Goal: Communication & Community: Answer question/provide support

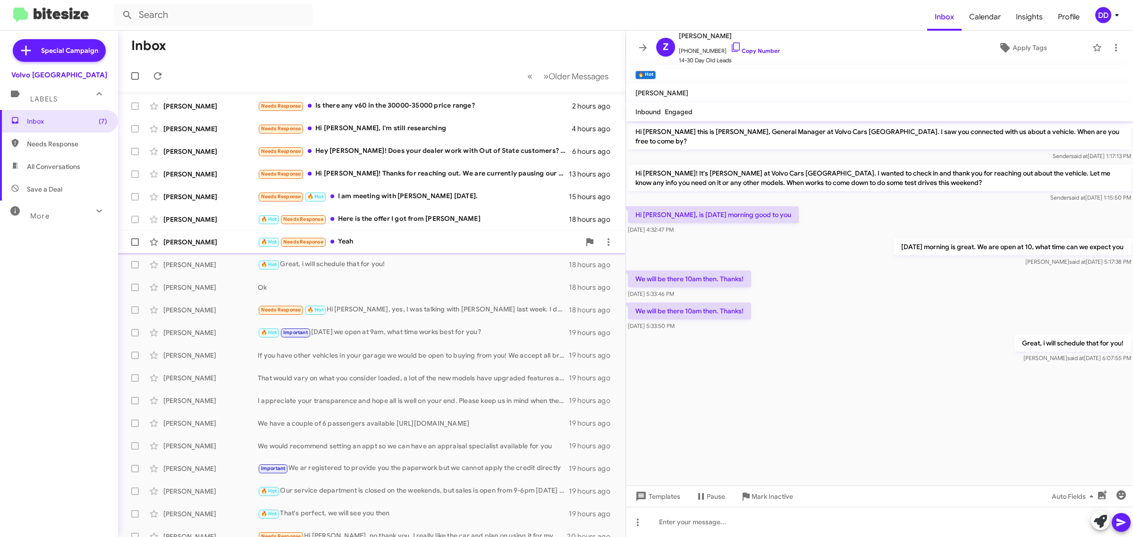
click at [433, 244] on div "🔥 Hot Needs Response Yeah" at bounding box center [419, 242] width 322 height 11
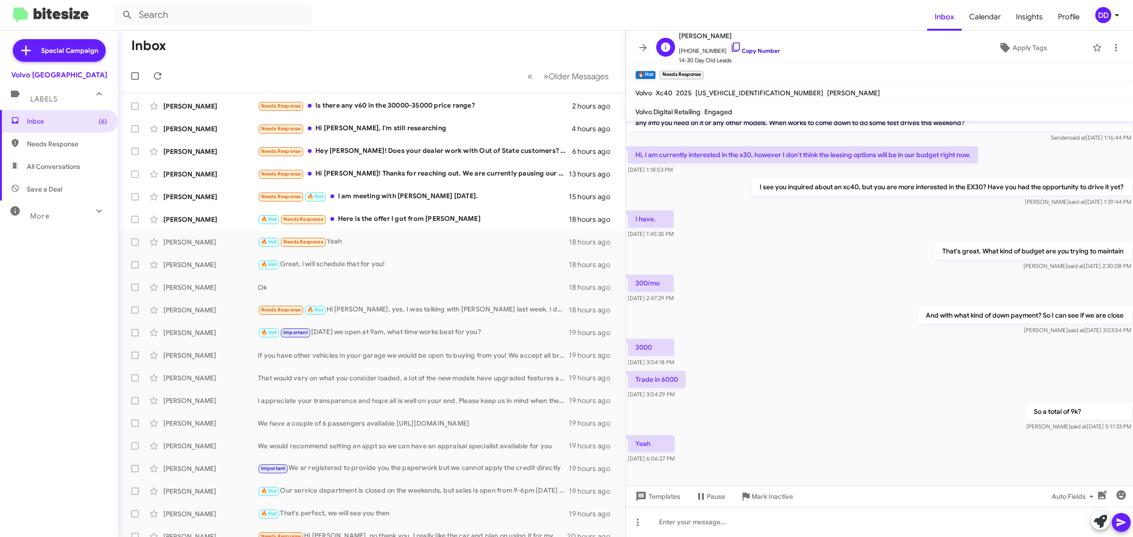
click at [752, 51] on link "Copy Number" at bounding box center [755, 50] width 50 height 7
click at [835, 524] on div at bounding box center [879, 522] width 507 height 30
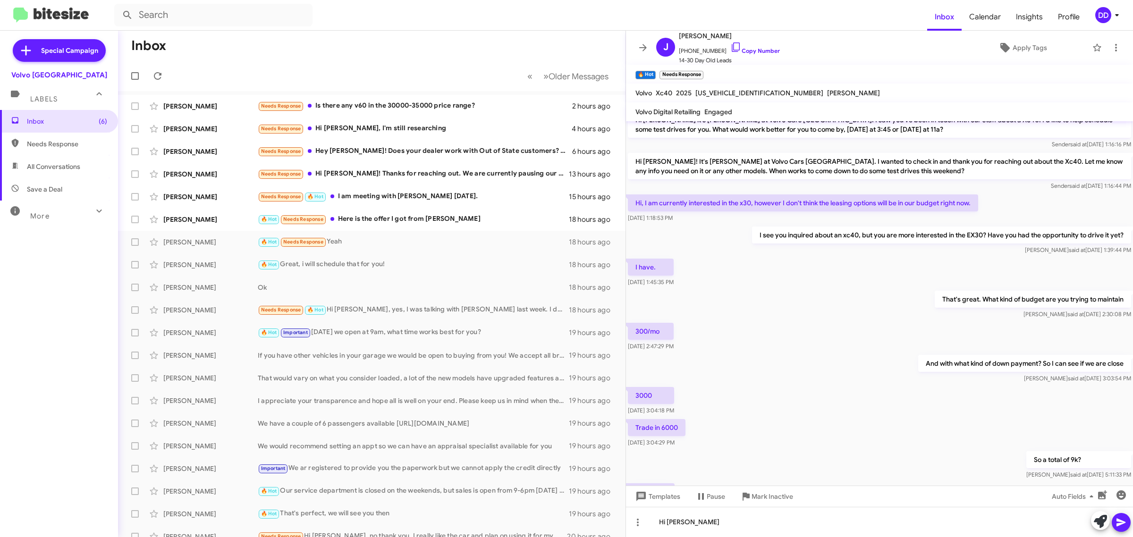
scroll to position [101, 0]
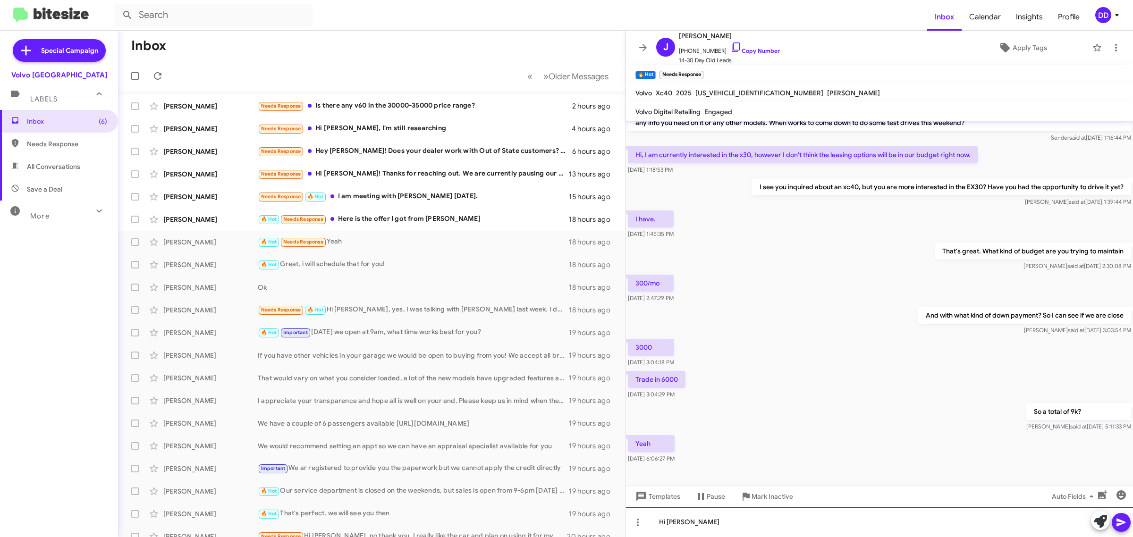
click at [812, 517] on div "Hi [PERSON_NAME]" at bounding box center [879, 522] width 507 height 30
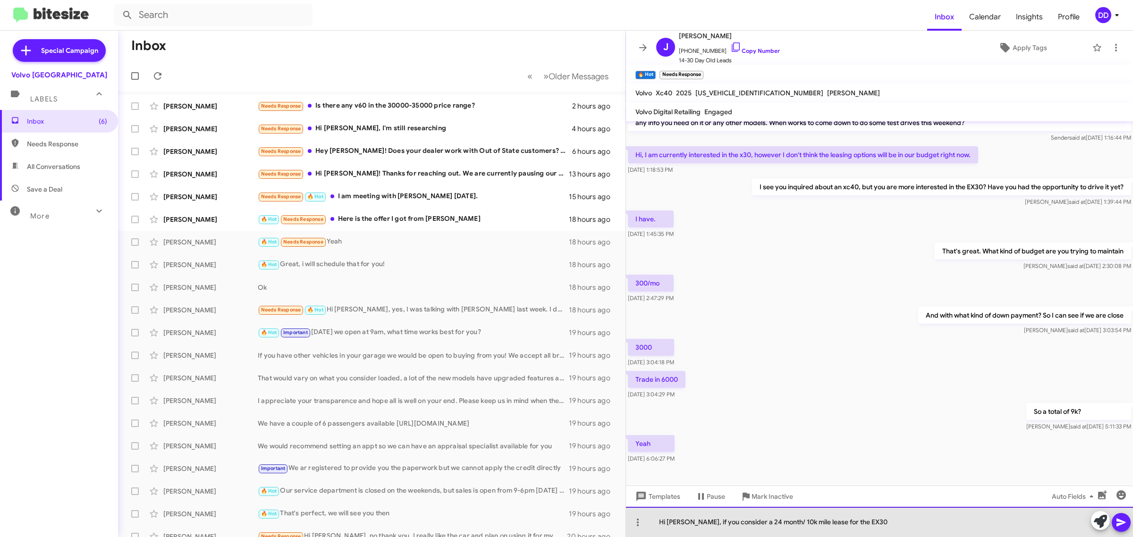
click at [933, 529] on div "Hi [PERSON_NAME], if you consider a 24 month/ 10k mile lease for the EX30" at bounding box center [879, 522] width 507 height 30
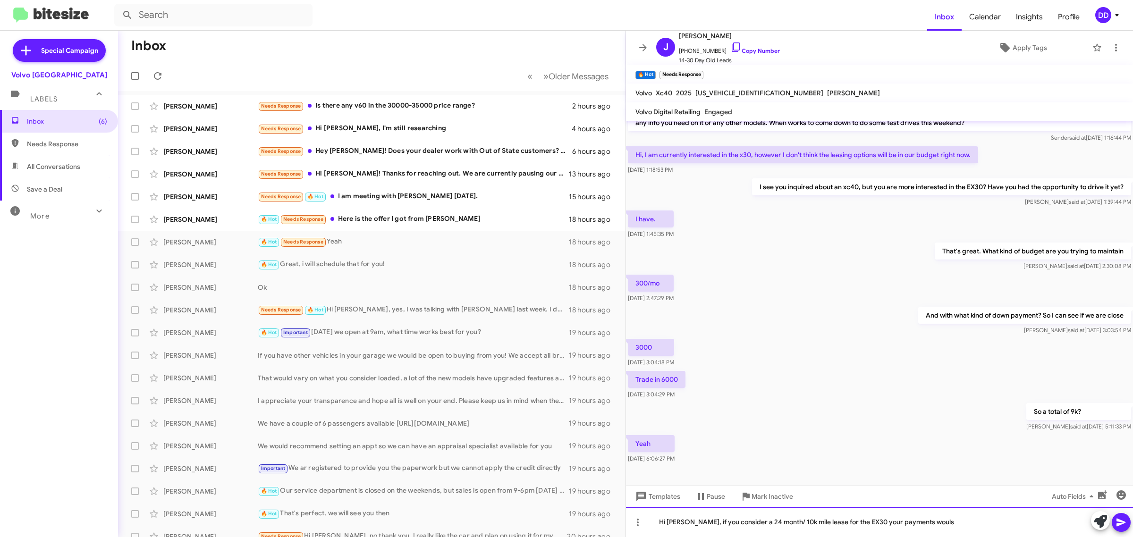
click at [973, 528] on div "Hi [PERSON_NAME], if you consider a 24 month/ 10k mile lease for the EX30 your …" at bounding box center [879, 522] width 507 height 30
click at [960, 520] on div "Hi [PERSON_NAME], if you consider a 24 month/ 10k mile lease for the EX30 your …" at bounding box center [879, 522] width 507 height 30
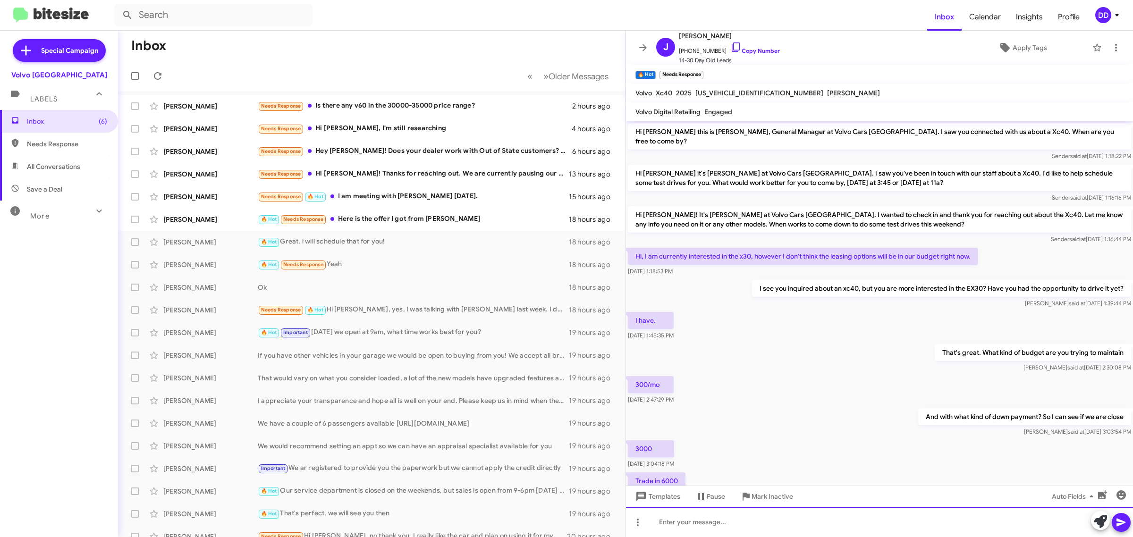
click at [834, 524] on div at bounding box center [879, 522] width 507 height 30
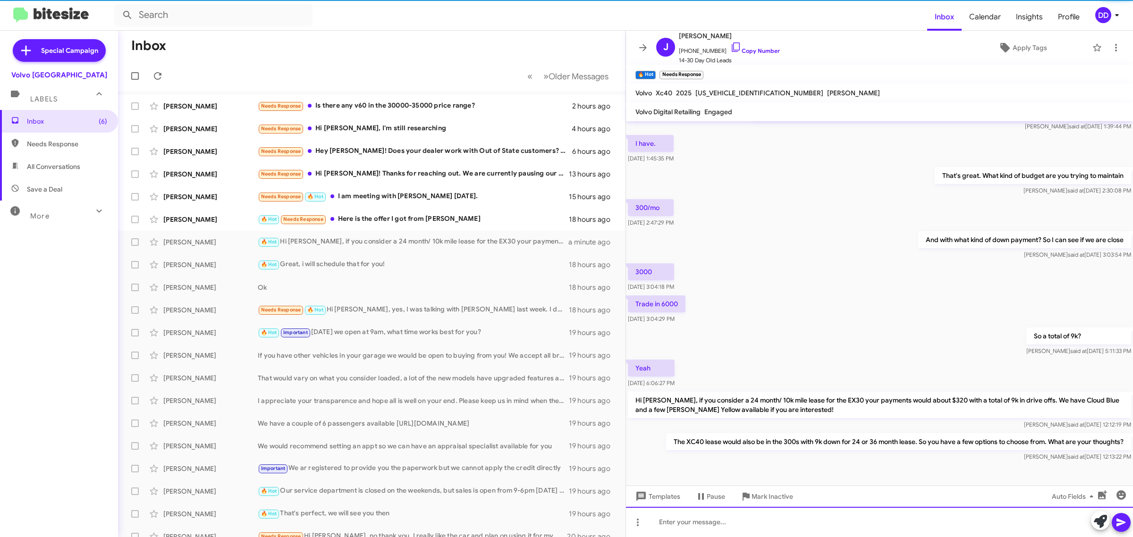
scroll to position [180, 0]
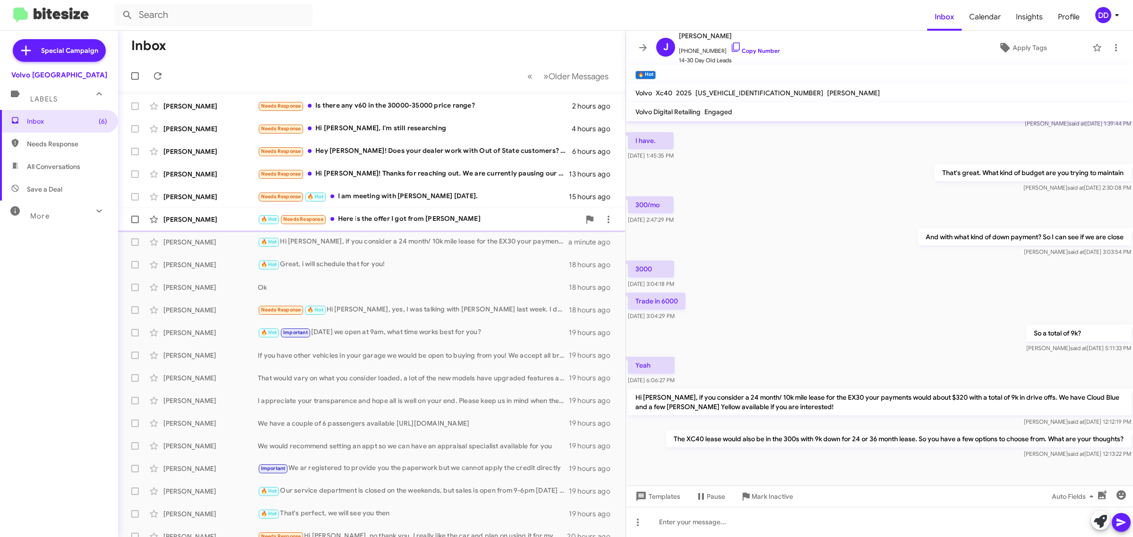
click at [430, 225] on div "🔥 Hot Needs Response Here is the offer I got from [PERSON_NAME]" at bounding box center [419, 219] width 322 height 11
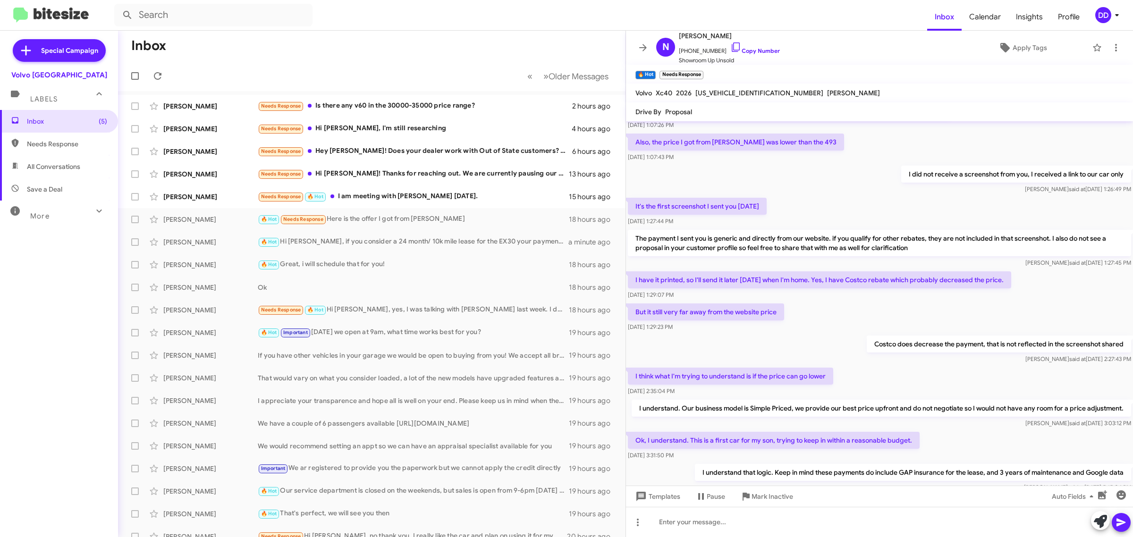
scroll to position [612, 0]
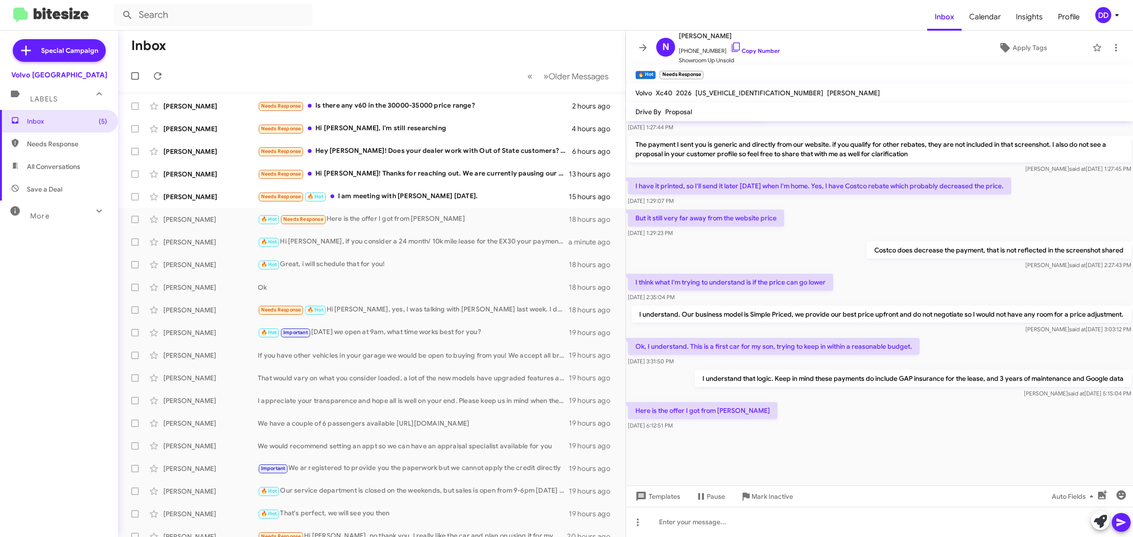
click at [666, 442] on div at bounding box center [879, 459] width 507 height 54
click at [707, 405] on p "Here is the offer I got from [PERSON_NAME]" at bounding box center [703, 410] width 150 height 17
click at [638, 386] on div "I understand that logic. Keep in mind these payments do include GAP insurance f…" at bounding box center [879, 384] width 507 height 32
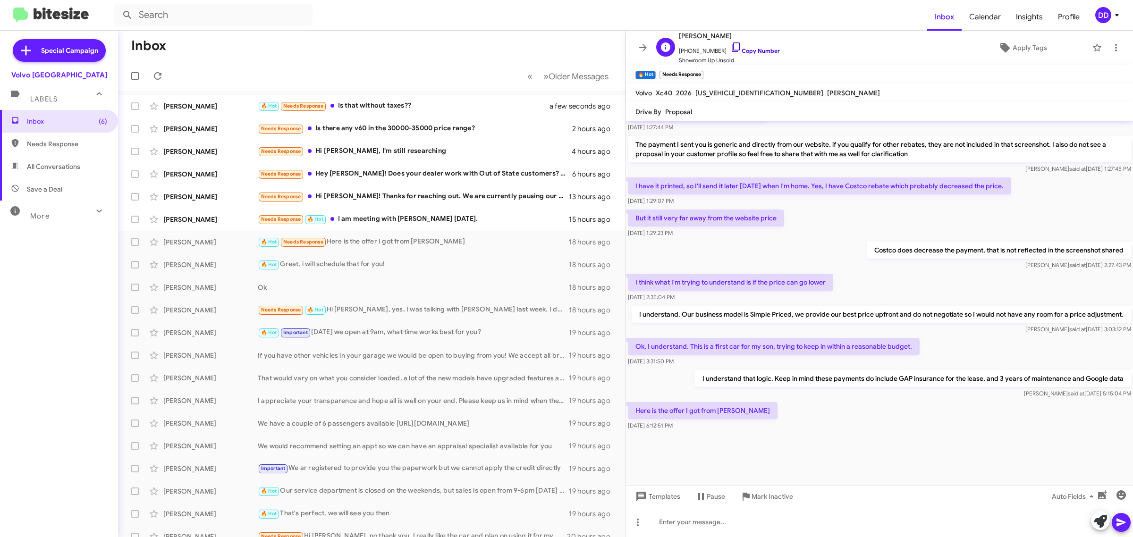
click at [761, 48] on link "Copy Number" at bounding box center [755, 50] width 50 height 7
click at [452, 218] on div "Needs Response 🔥 Hot I am meeting with [PERSON_NAME] [DATE]." at bounding box center [419, 219] width 322 height 11
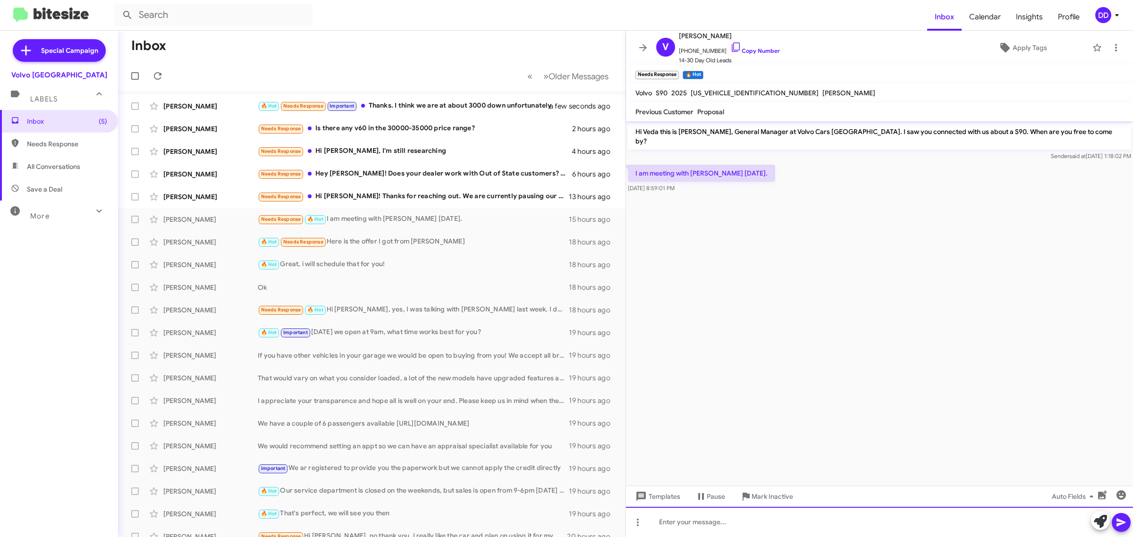
click at [783, 516] on div at bounding box center [879, 522] width 507 height 30
click at [762, 52] on link "Copy Number" at bounding box center [755, 50] width 50 height 7
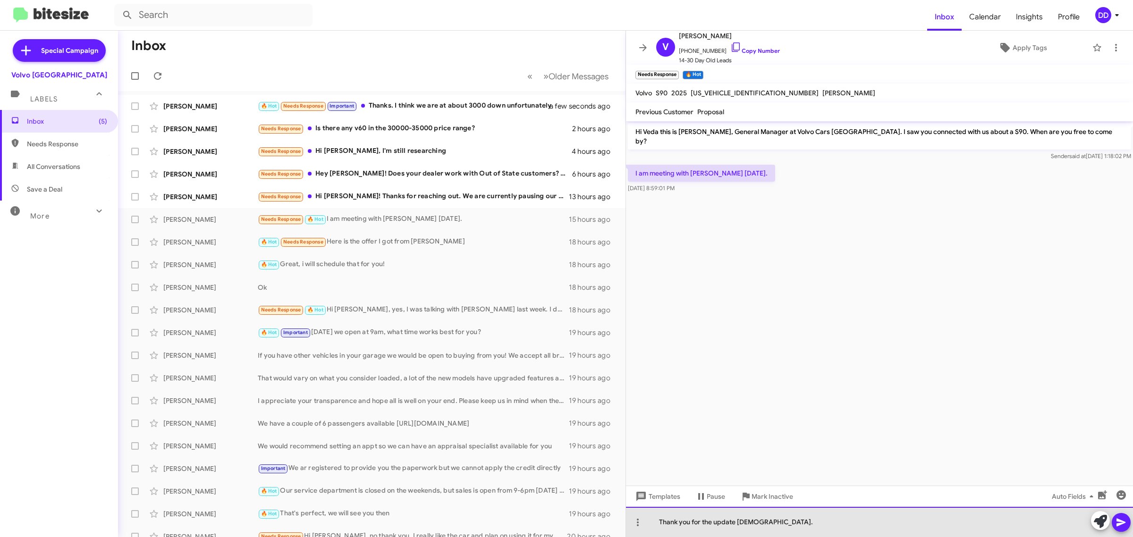
click at [777, 528] on div "Thank you for the update [DEMOGRAPHIC_DATA]." at bounding box center [879, 522] width 507 height 30
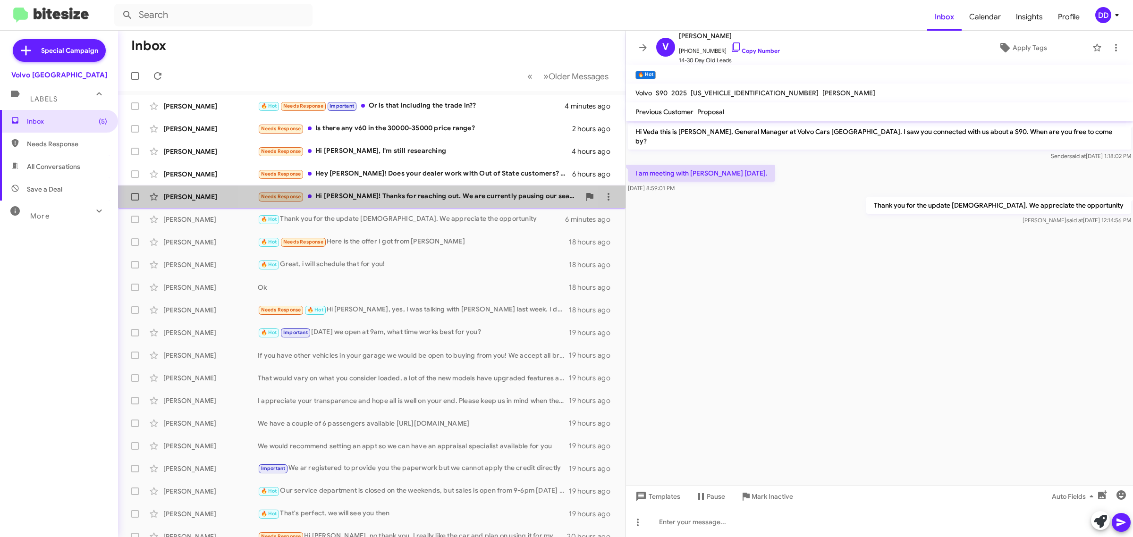
click at [384, 194] on div "Needs Response Hi [PERSON_NAME]! Thanks for reaching out. We are currently paus…" at bounding box center [419, 196] width 322 height 11
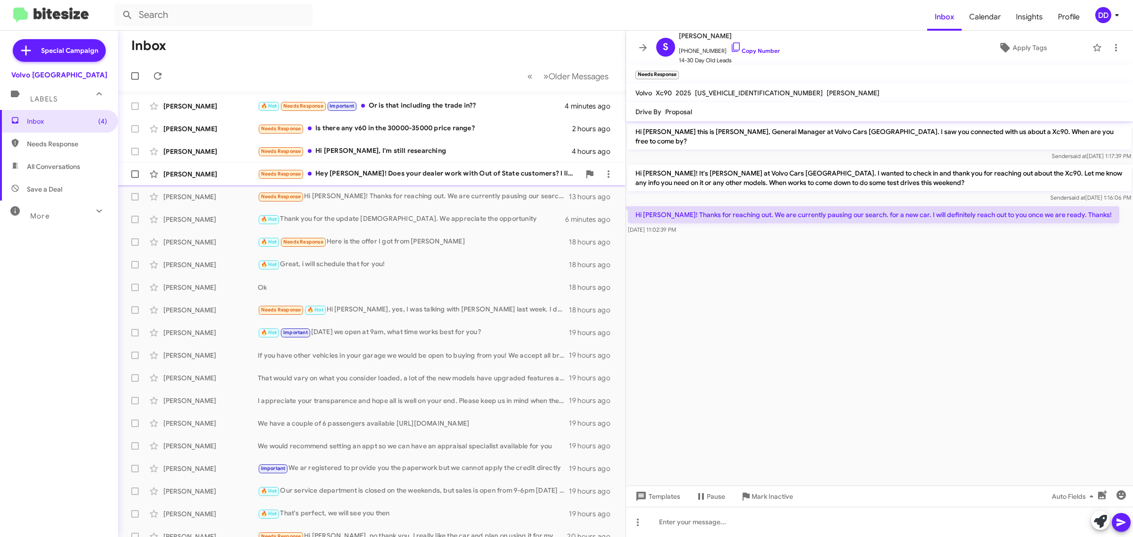
click at [385, 174] on div "Needs Response Hey [PERSON_NAME]! Does your dealer work with Out of State custo…" at bounding box center [419, 174] width 322 height 11
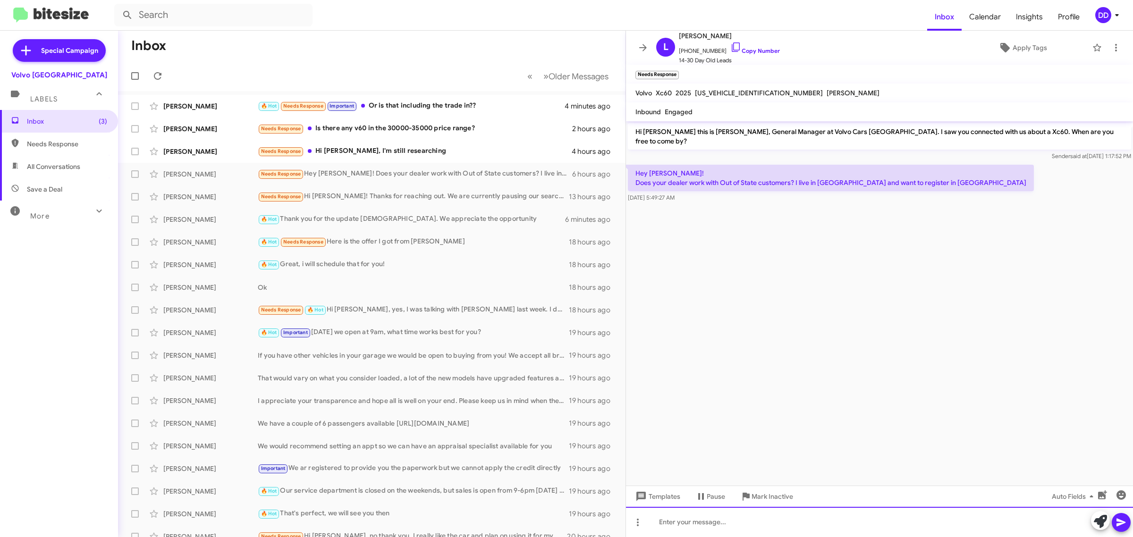
click at [852, 521] on div at bounding box center [879, 522] width 507 height 30
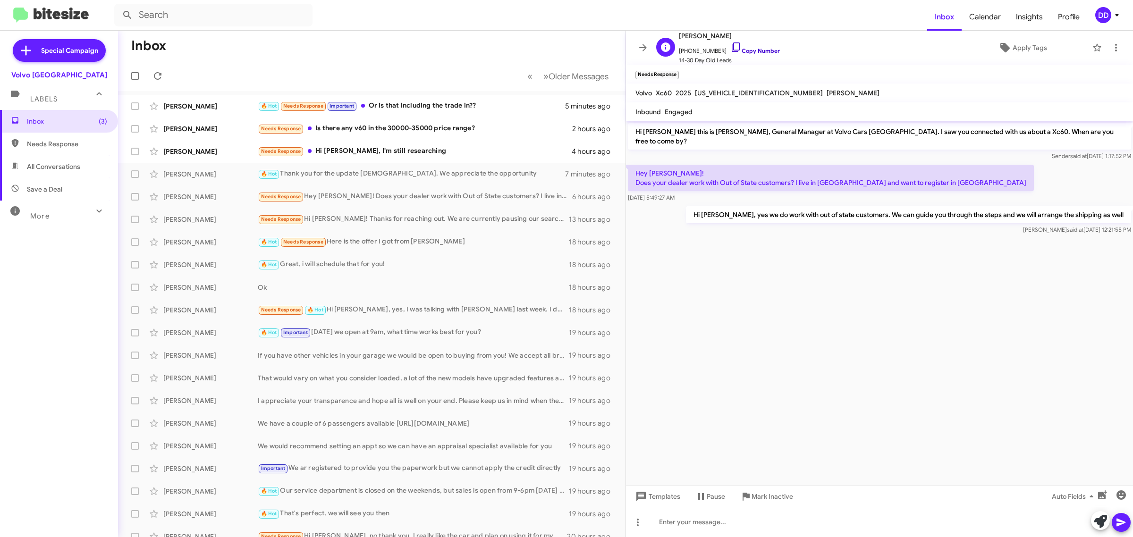
click at [735, 50] on link "Copy Number" at bounding box center [755, 50] width 50 height 7
click at [423, 162] on span "[PERSON_NAME] Needs Response Hi [PERSON_NAME], I'm still researching 4 hours ago" at bounding box center [371, 151] width 507 height 23
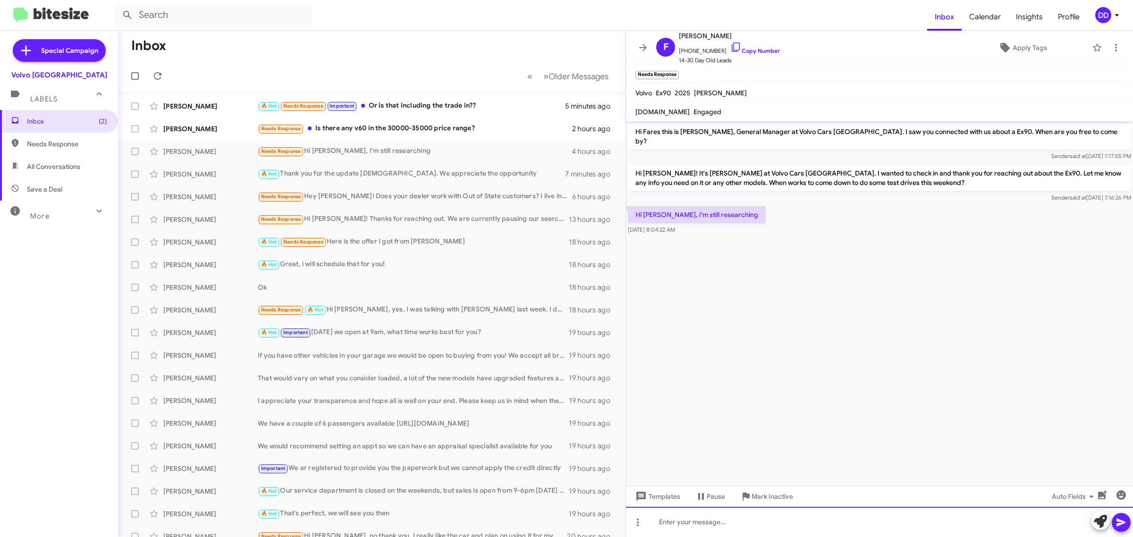
click at [753, 522] on div at bounding box center [879, 522] width 507 height 30
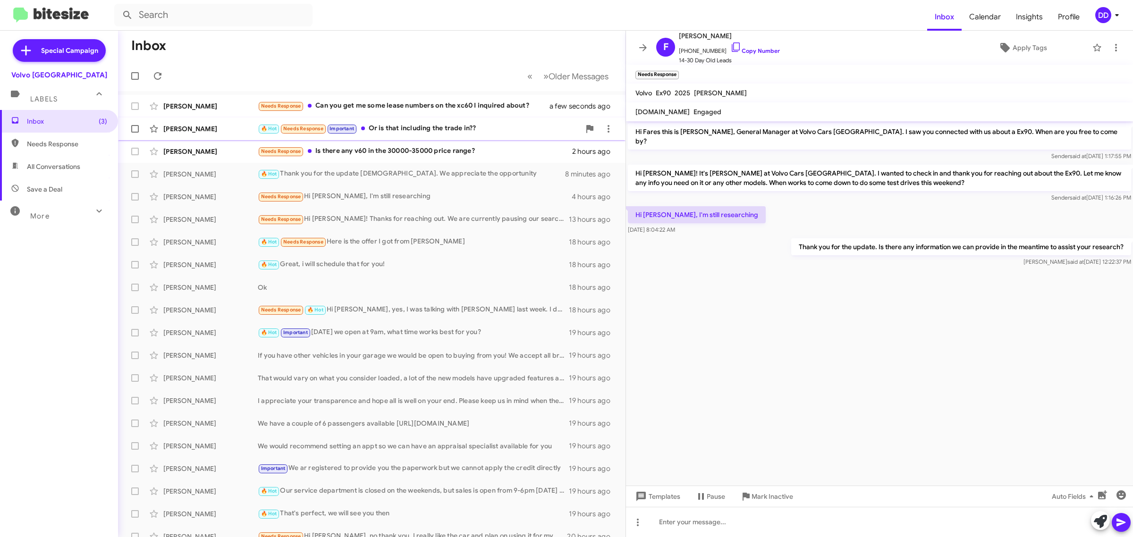
click at [459, 128] on div "🔥 Hot Needs Response Important Or is that including the trade in??" at bounding box center [419, 128] width 322 height 11
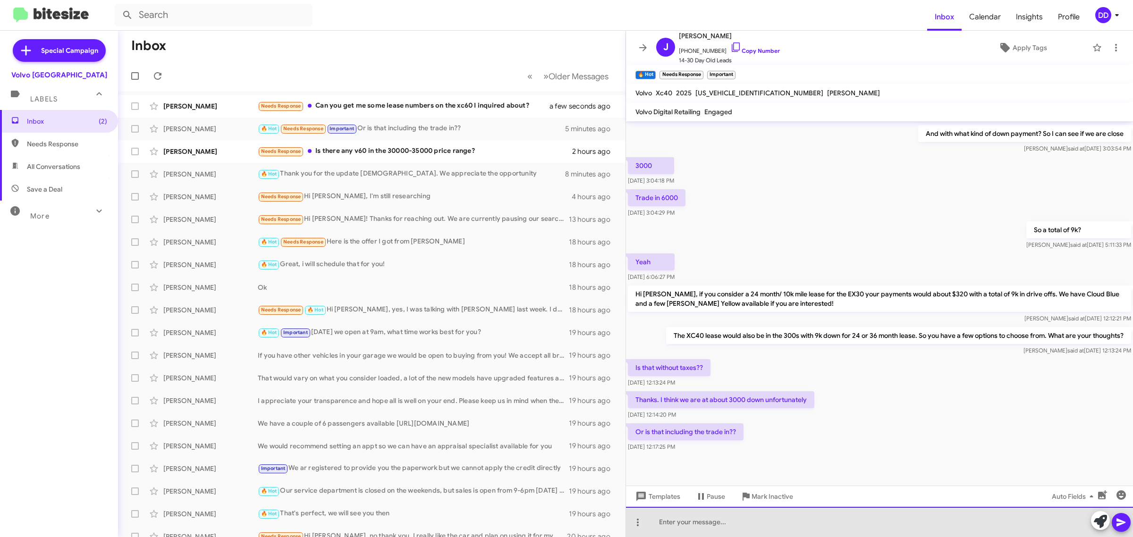
click at [805, 524] on div at bounding box center [879, 522] width 507 height 30
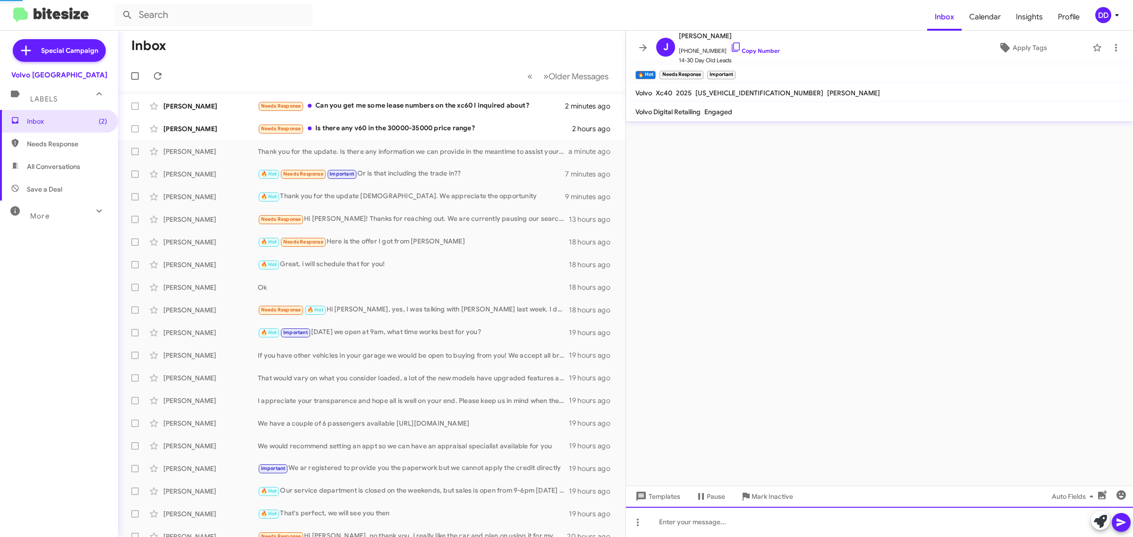
scroll to position [0, 0]
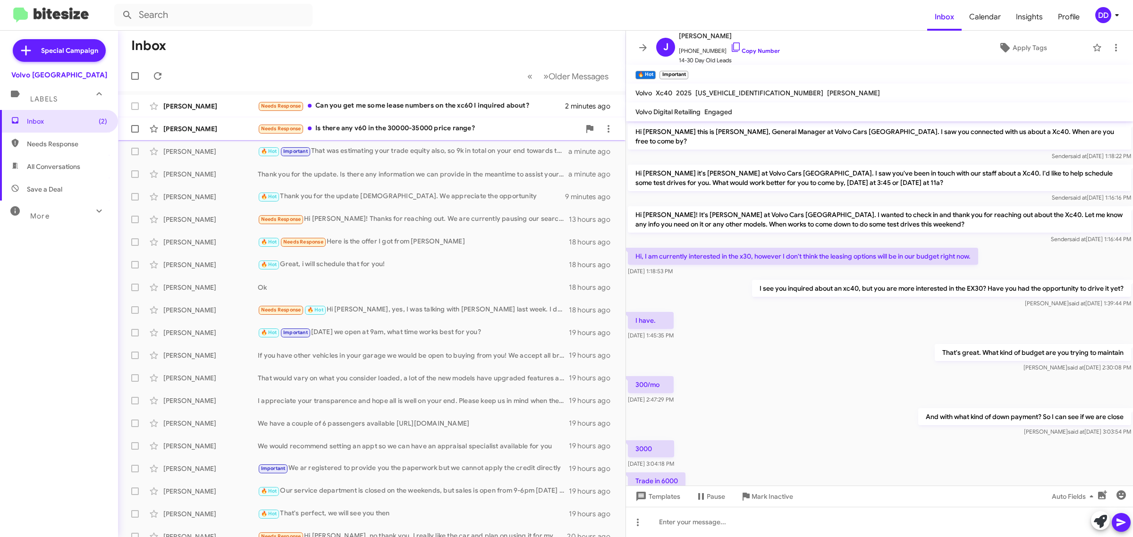
click at [479, 124] on div "Needs Response Is there any v60 in the 30000-35000 price range?" at bounding box center [419, 128] width 322 height 11
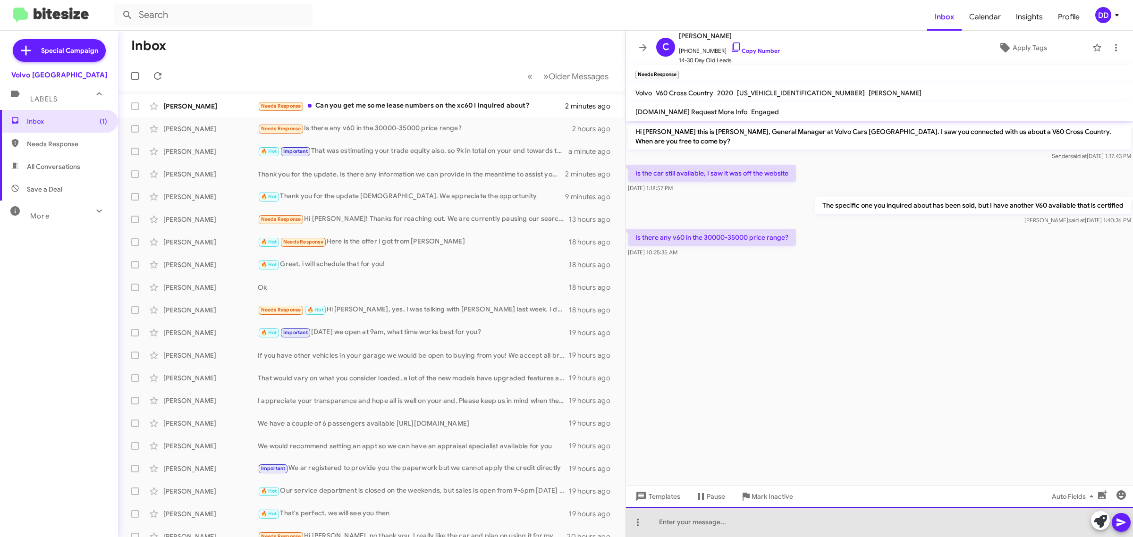
click at [841, 518] on div at bounding box center [879, 522] width 507 height 30
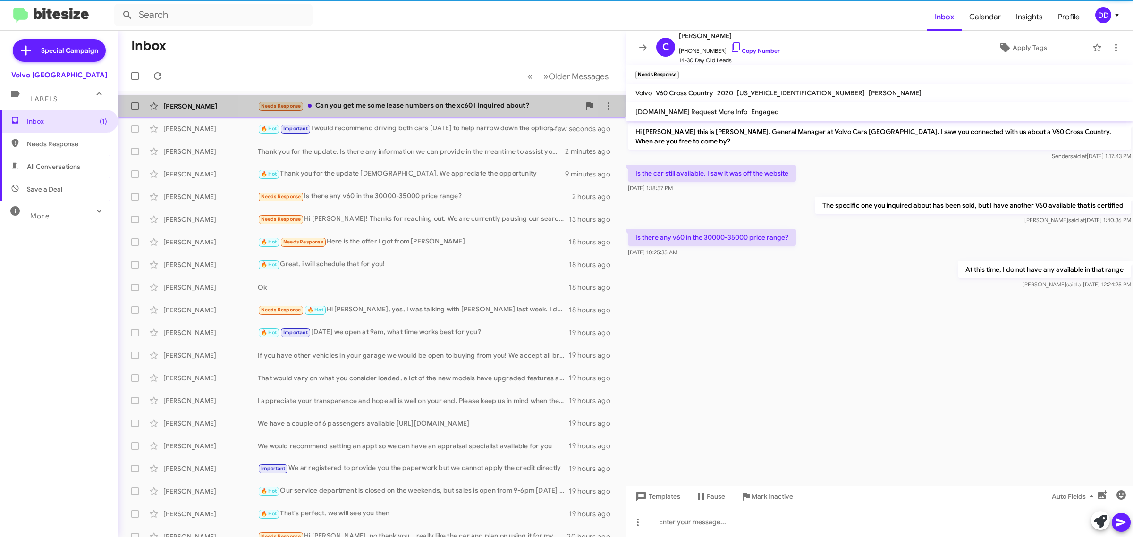
click at [421, 105] on div "Needs Response Can you get me some lease numbers on the xc60 I inquired about?" at bounding box center [419, 106] width 322 height 11
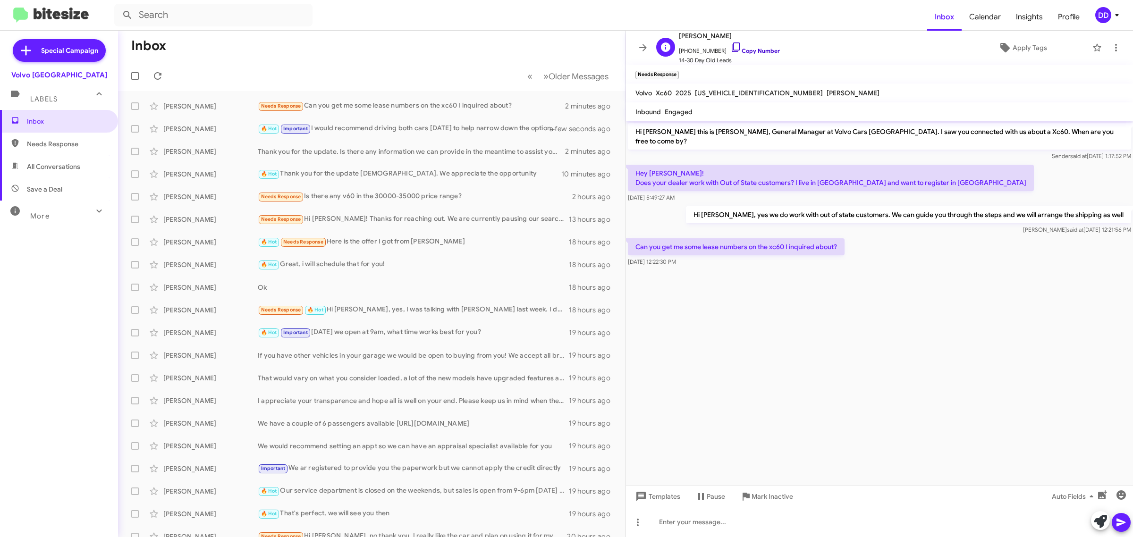
click at [759, 48] on link "Copy Number" at bounding box center [755, 50] width 50 height 7
click at [736, 529] on div at bounding box center [879, 522] width 507 height 30
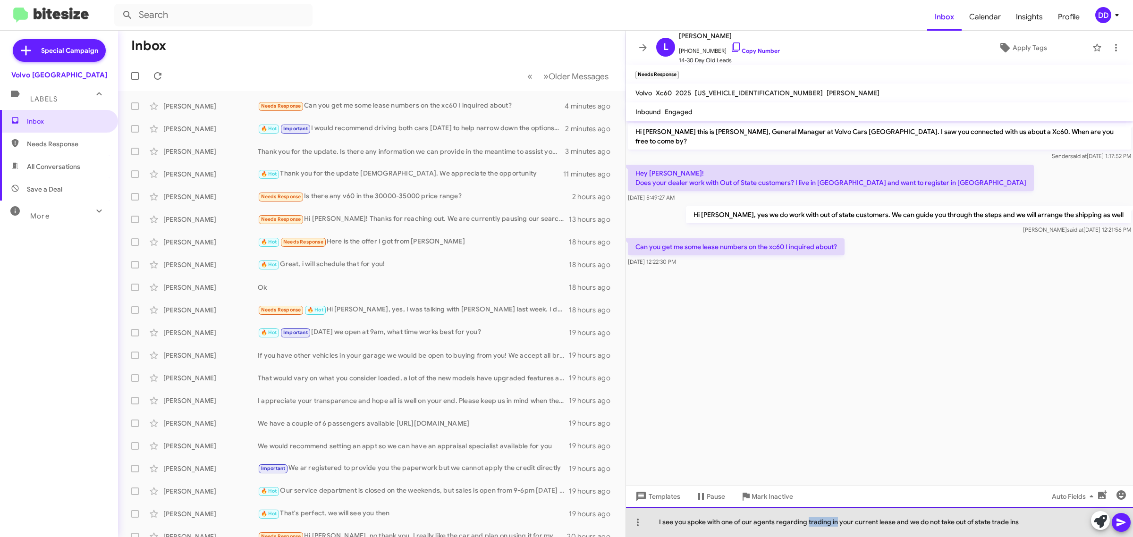
drag, startPoint x: 811, startPoint y: 524, endPoint x: 837, endPoint y: 523, distance: 25.5
click at [837, 523] on div "I see you spoke with one of our agents regarding trading in your current lease …" at bounding box center [879, 522] width 507 height 30
drag, startPoint x: 864, startPoint y: 522, endPoint x: 1011, endPoint y: 527, distance: 146.9
click at [1011, 527] on div "I see you spoke with one of our agents regarding your current lease and we do n…" at bounding box center [879, 522] width 507 height 30
